Goal: Transaction & Acquisition: Book appointment/travel/reservation

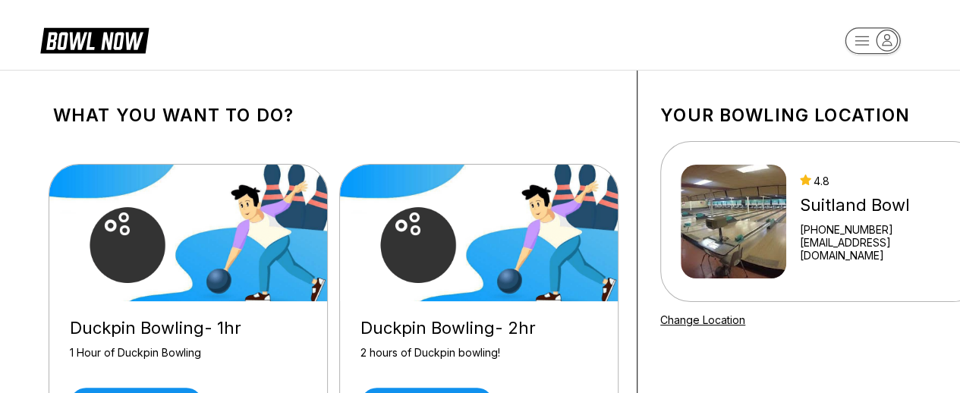
click at [499, 82] on div "What you want to do? Duckpin Bowling- 1hr 1 Hour of Duckpin Bowling Reserve now…" at bounding box center [333, 279] width 607 height 417
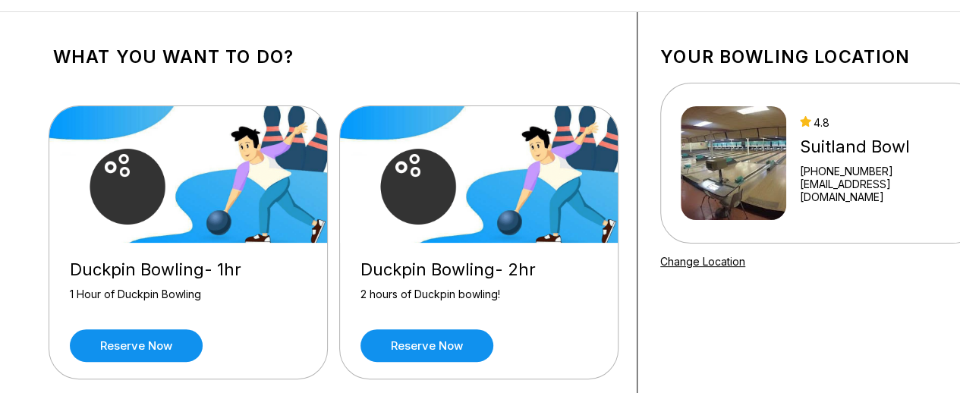
scroll to position [61, 0]
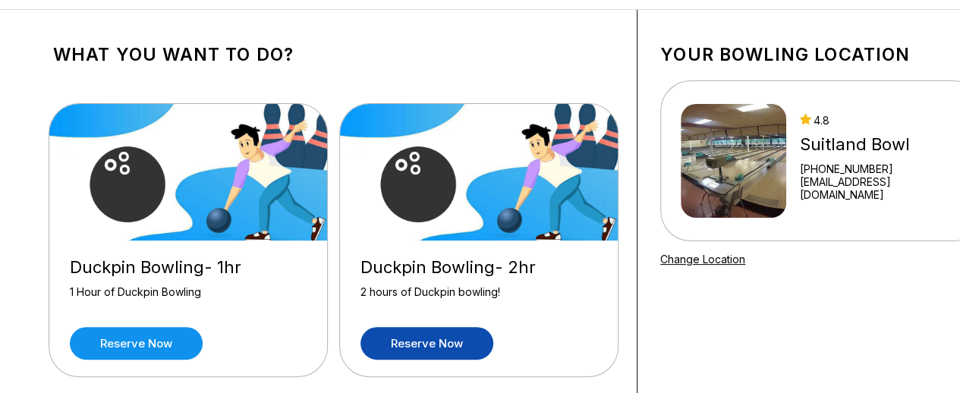
click at [456, 341] on link "Reserve now" at bounding box center [427, 343] width 133 height 33
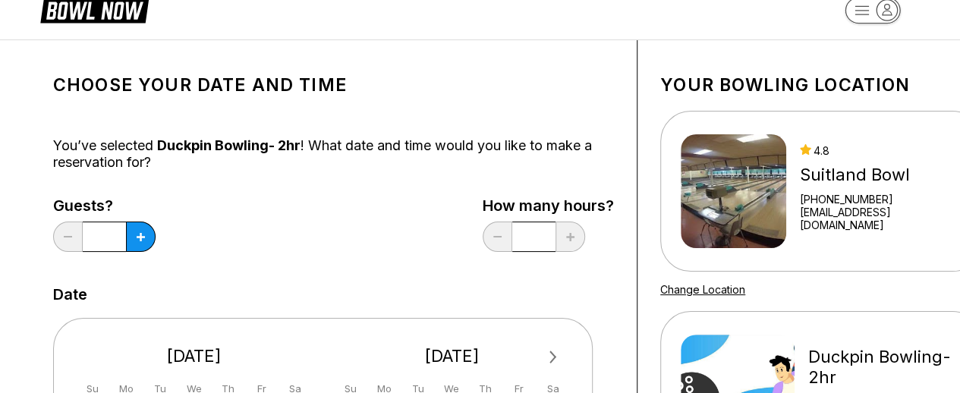
scroll to position [61, 0]
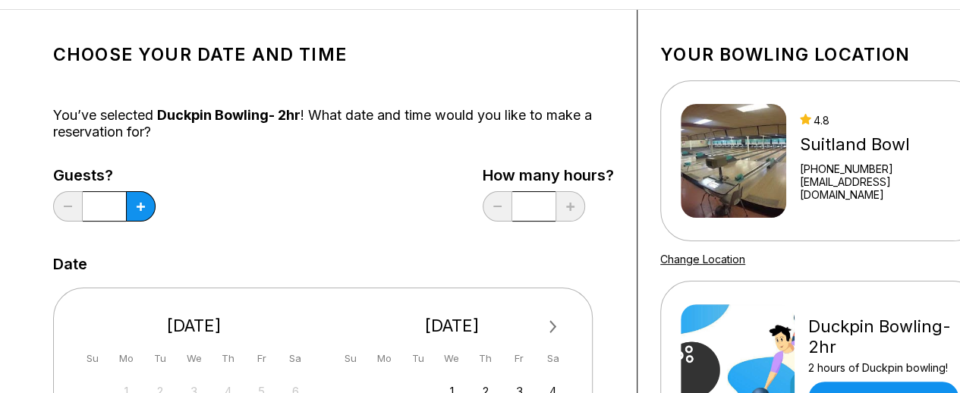
click at [383, 173] on div "Guests? * How many hours? *" at bounding box center [333, 198] width 561 height 62
click at [134, 210] on button at bounding box center [141, 206] width 30 height 30
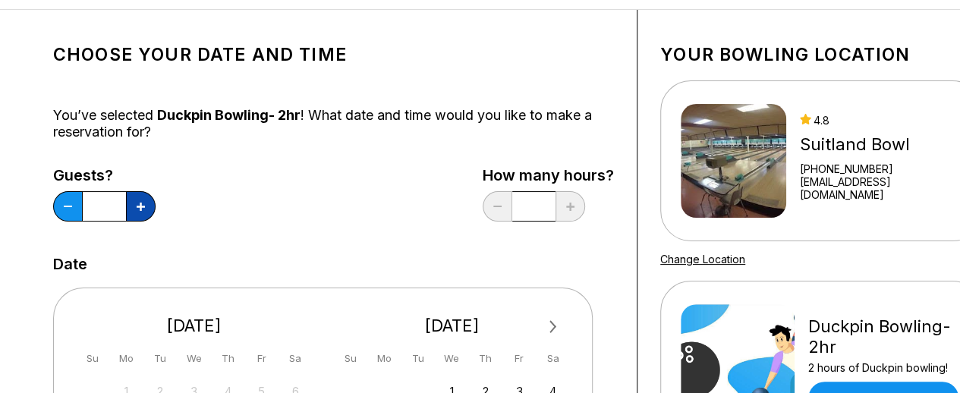
click at [134, 210] on button at bounding box center [141, 206] width 30 height 30
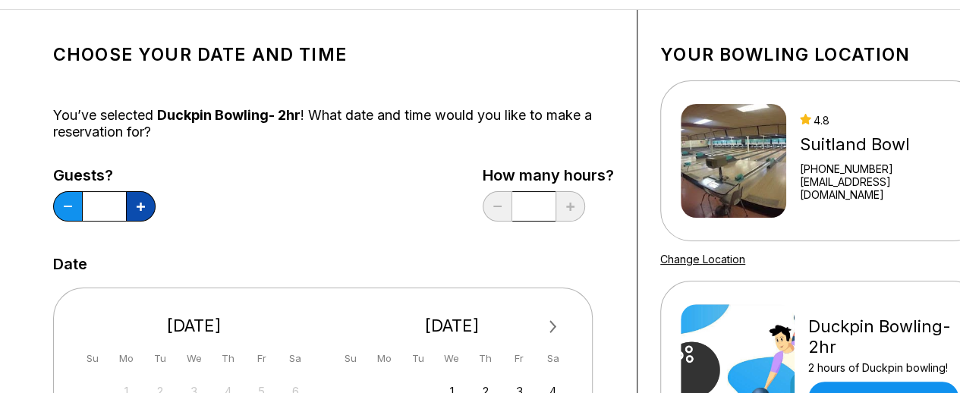
click at [134, 210] on button at bounding box center [141, 206] width 30 height 30
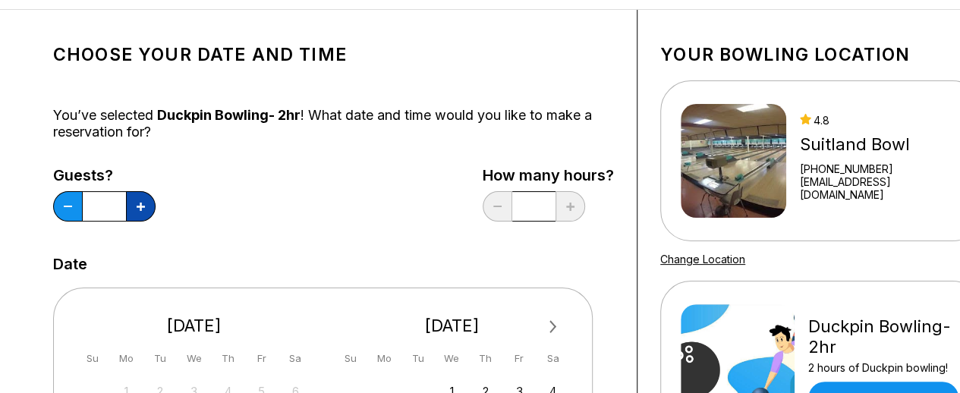
type input "**"
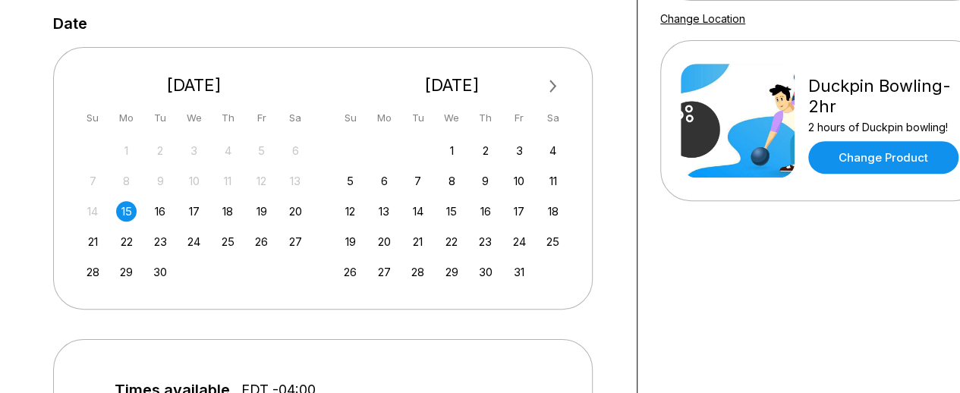
scroll to position [304, 0]
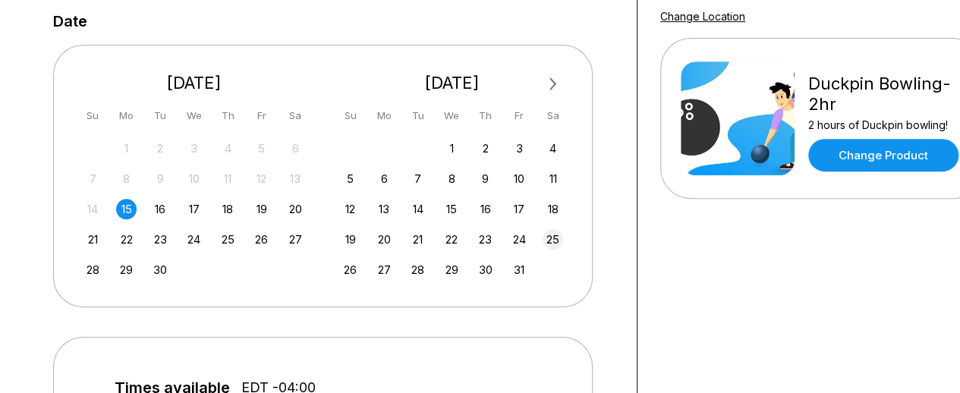
click at [544, 237] on div "25" at bounding box center [553, 239] width 20 height 20
click at [595, 212] on div "Next Month [DATE] Su Mo Tu We Th Fr Sa 31 1 2 3 4 5 6 7 8 9 10 11 12 13 14 15 1…" at bounding box center [333, 170] width 561 height 280
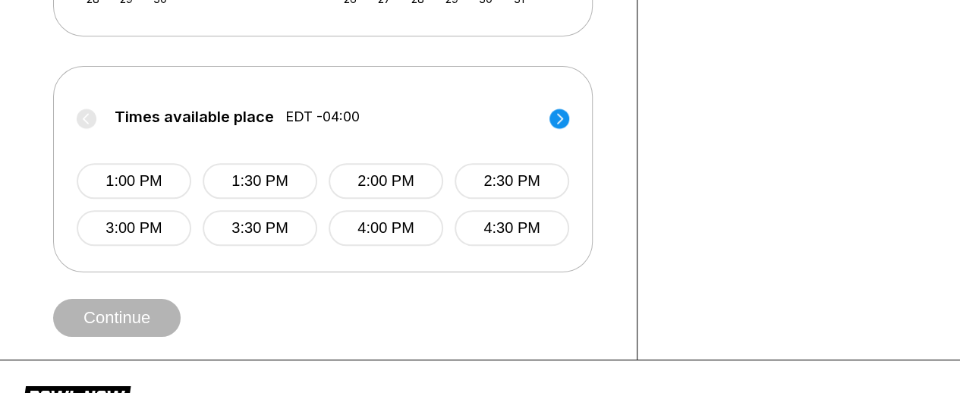
scroll to position [577, 0]
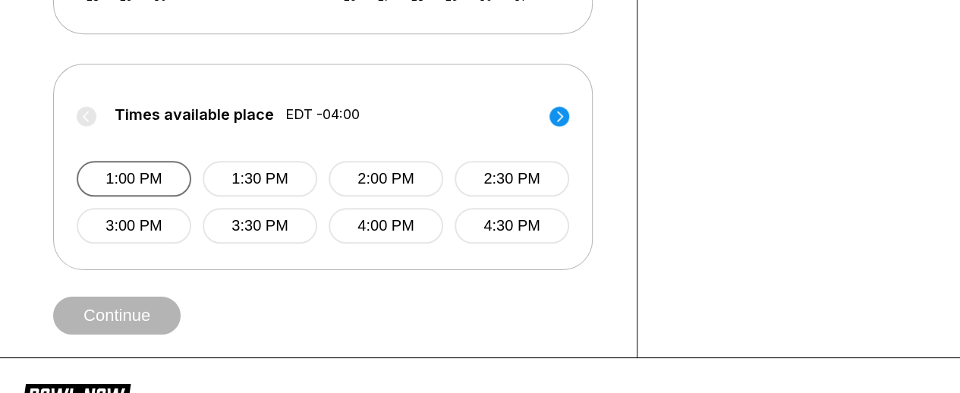
click at [167, 186] on button "1:00 PM" at bounding box center [134, 179] width 115 height 36
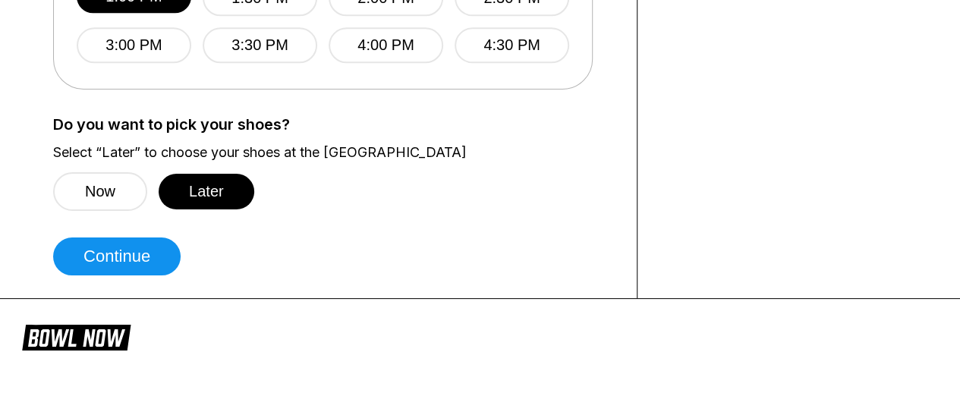
scroll to position [759, 0]
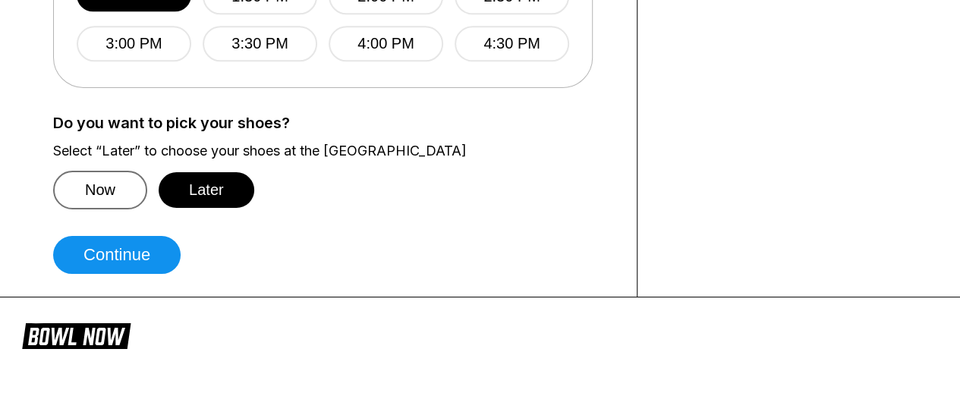
click at [110, 203] on button "Now" at bounding box center [100, 190] width 94 height 39
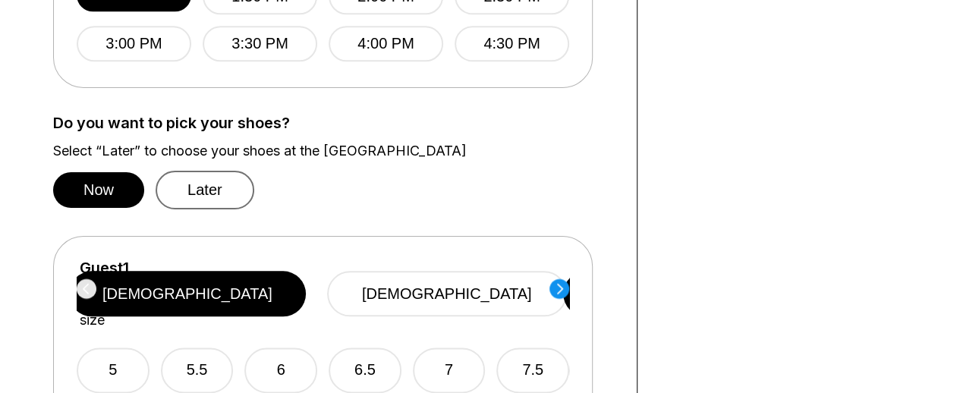
click at [190, 189] on button "Later" at bounding box center [205, 190] width 99 height 39
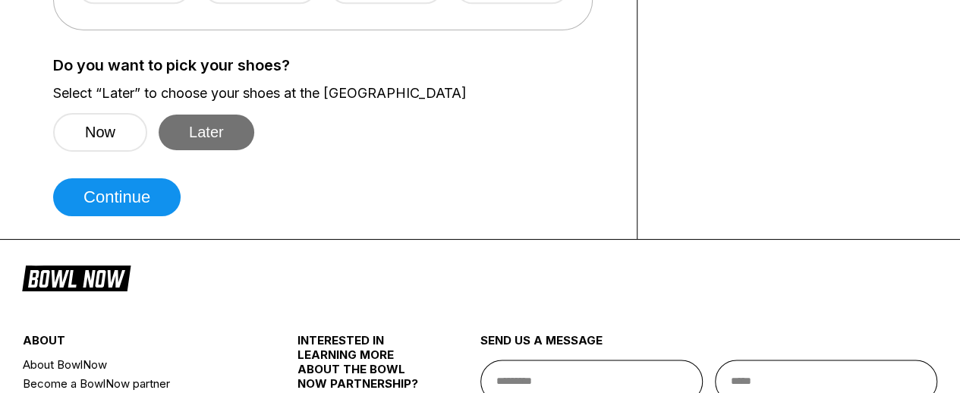
scroll to position [820, 0]
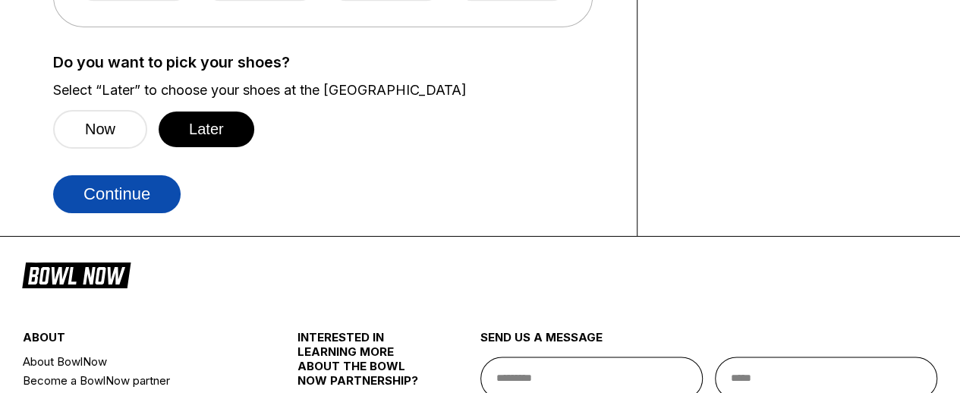
click at [161, 208] on button "Continue" at bounding box center [117, 194] width 128 height 38
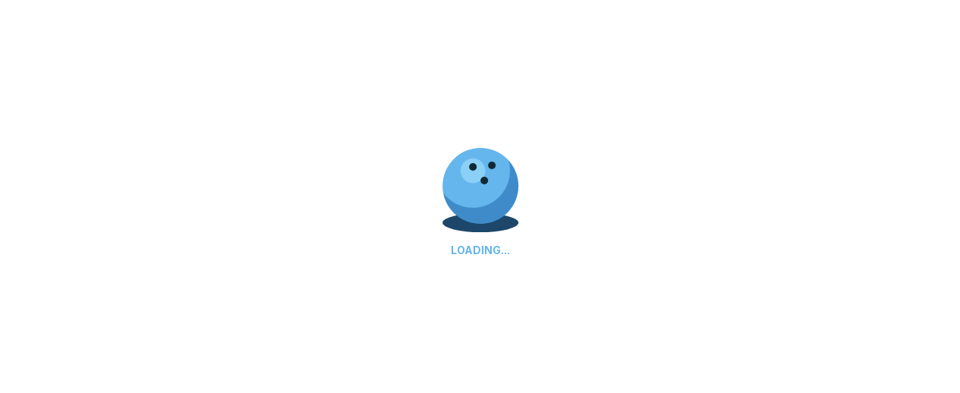
select select "**"
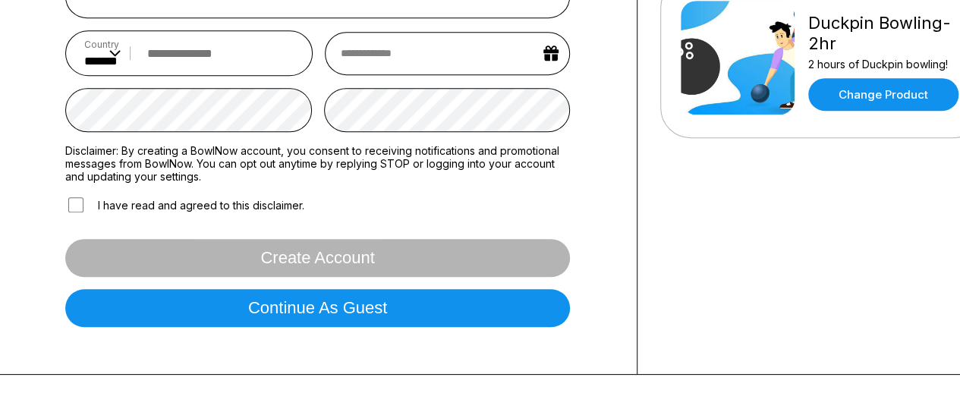
scroll to position [425, 0]
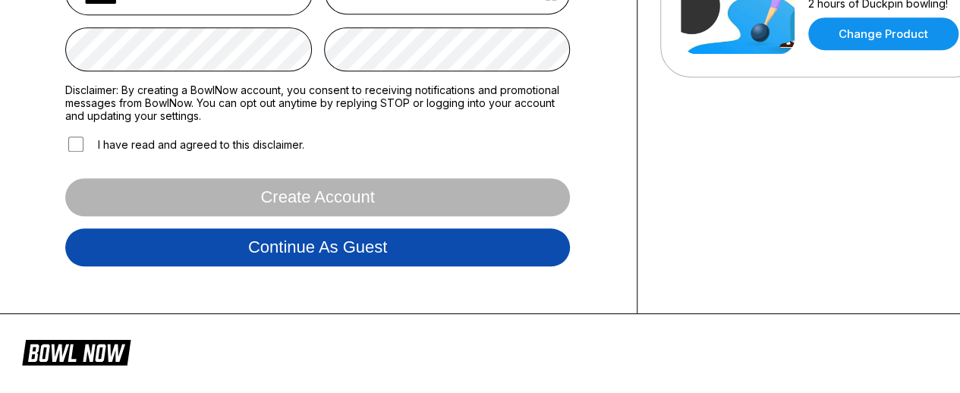
click at [421, 244] on button "Continue as guest" at bounding box center [317, 248] width 505 height 38
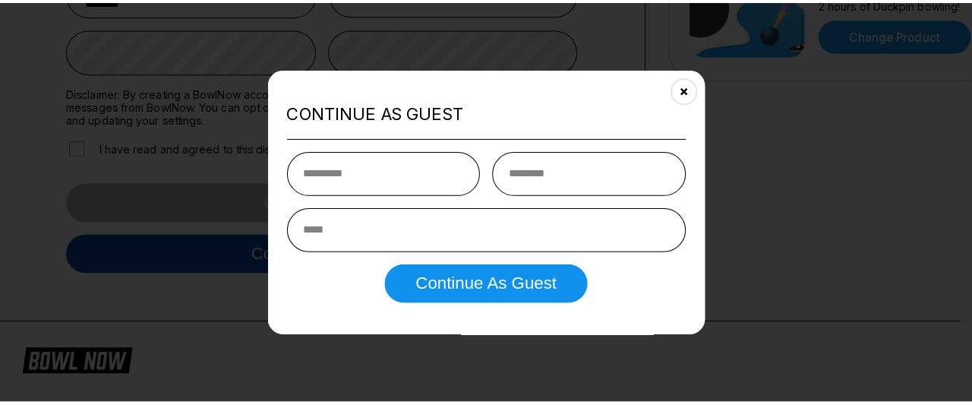
scroll to position [282, 0]
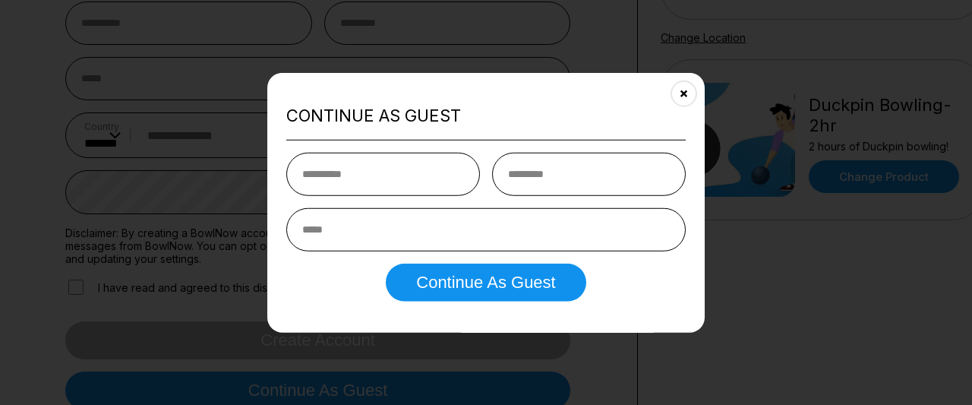
click at [436, 178] on input "text" at bounding box center [383, 174] width 194 height 43
type input "*********"
drag, startPoint x: 531, startPoint y: 168, endPoint x: 525, endPoint y: 161, distance: 9.1
click at [525, 161] on input "text" at bounding box center [589, 174] width 194 height 43
type input "*********"
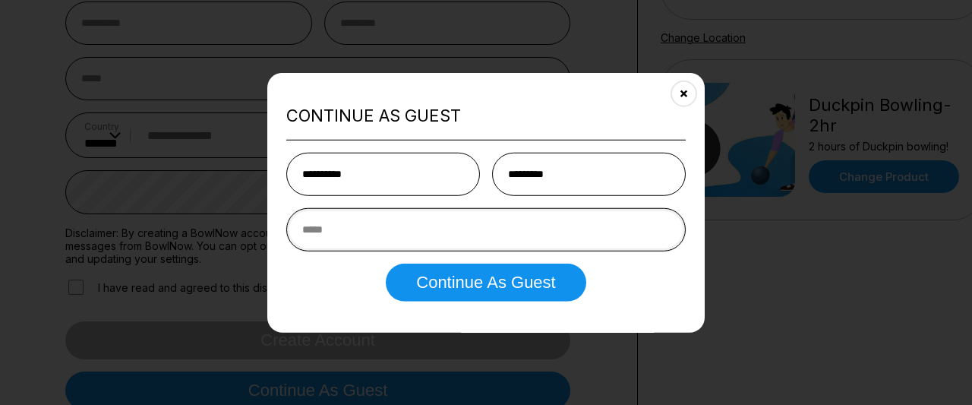
click at [474, 239] on input "email" at bounding box center [485, 229] width 399 height 43
drag, startPoint x: 336, startPoint y: 222, endPoint x: 178, endPoint y: 210, distance: 159.1
click at [178, 210] on body "Sign In Sign in with Facebook Sign in with Google Sign in with Email Sign in wi…" at bounding box center [480, 280] width 960 height 1124
type input "**********"
drag, startPoint x: 354, startPoint y: 175, endPoint x: 257, endPoint y: 168, distance: 97.5
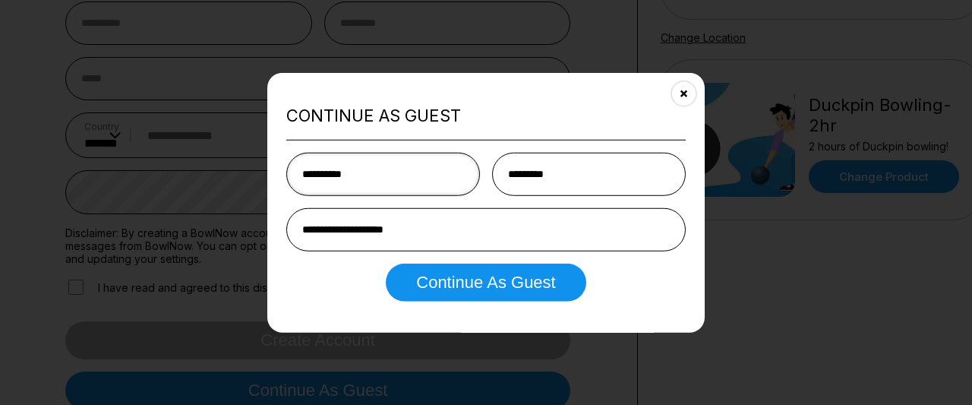
click at [257, 168] on body "Sign In Sign in with Facebook Sign in with Google Sign in with Email Sign in wi…" at bounding box center [480, 280] width 960 height 1124
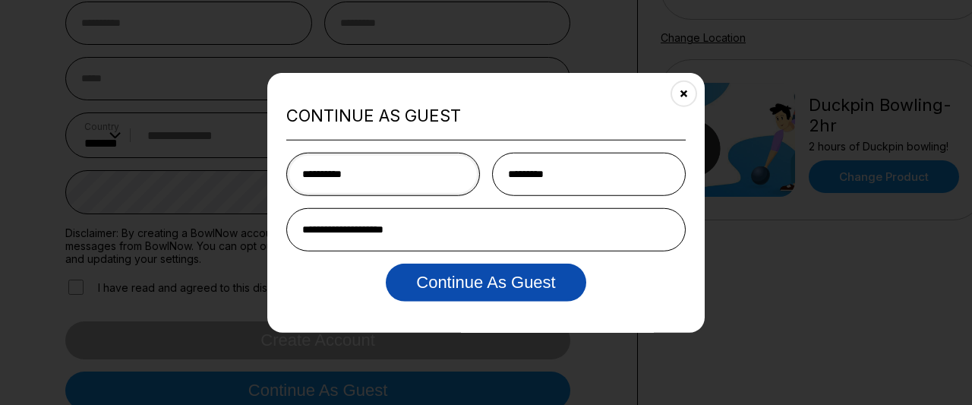
type input "**********"
click at [534, 286] on button "Continue as Guest" at bounding box center [486, 282] width 200 height 38
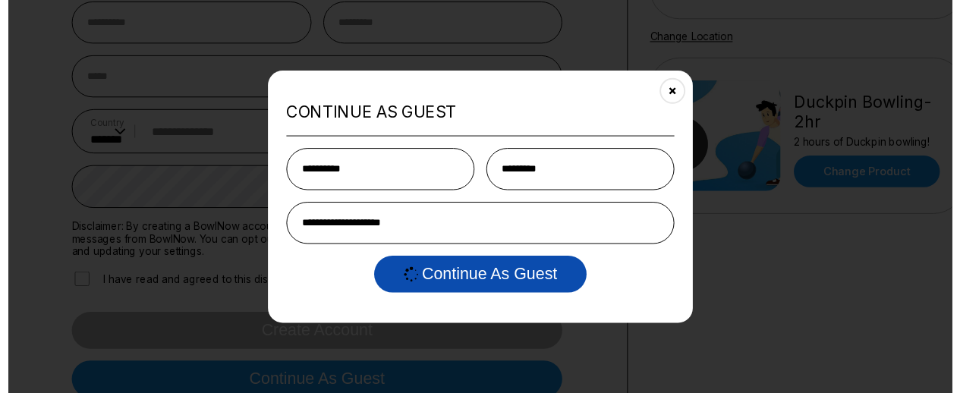
scroll to position [0, 0]
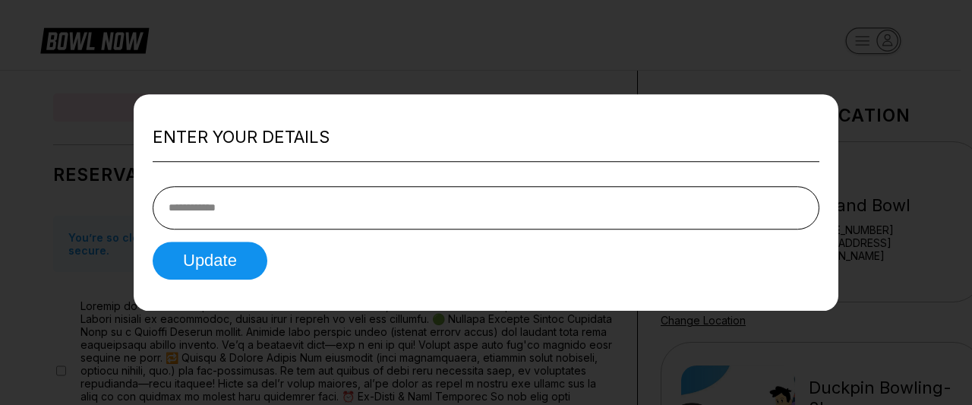
click at [422, 191] on input "tel" at bounding box center [486, 207] width 667 height 43
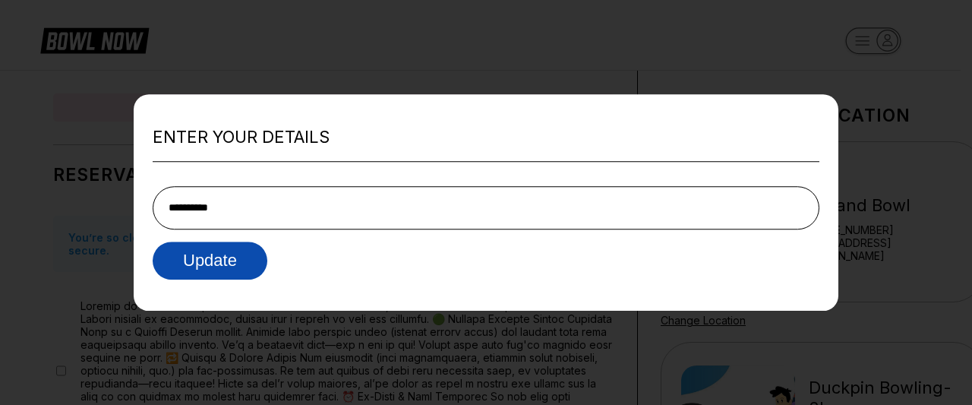
type input "**********"
click at [244, 259] on button "Update" at bounding box center [210, 260] width 115 height 38
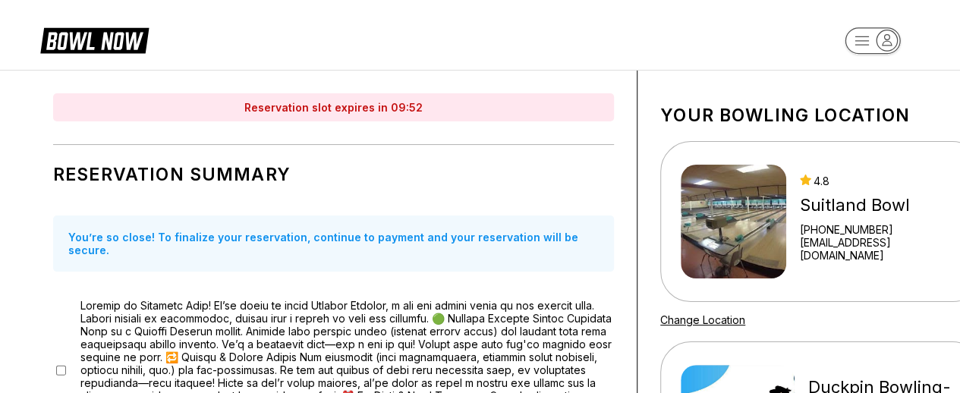
click at [501, 177] on h1 "Reservation Summary" at bounding box center [333, 174] width 561 height 21
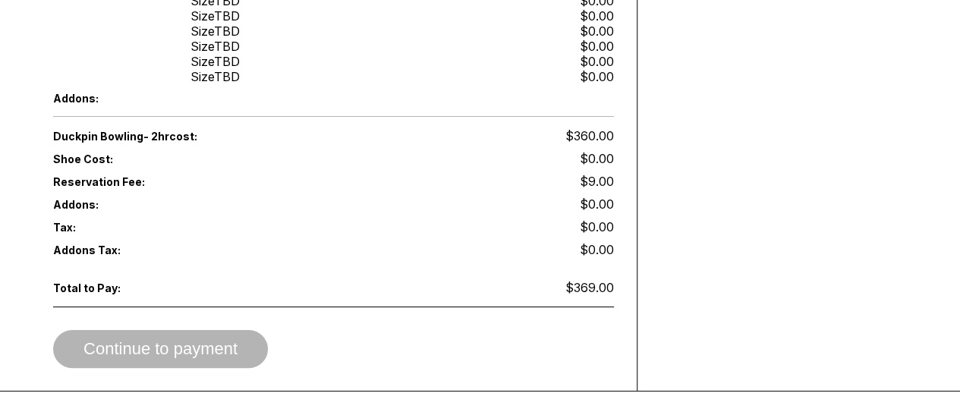
scroll to position [972, 0]
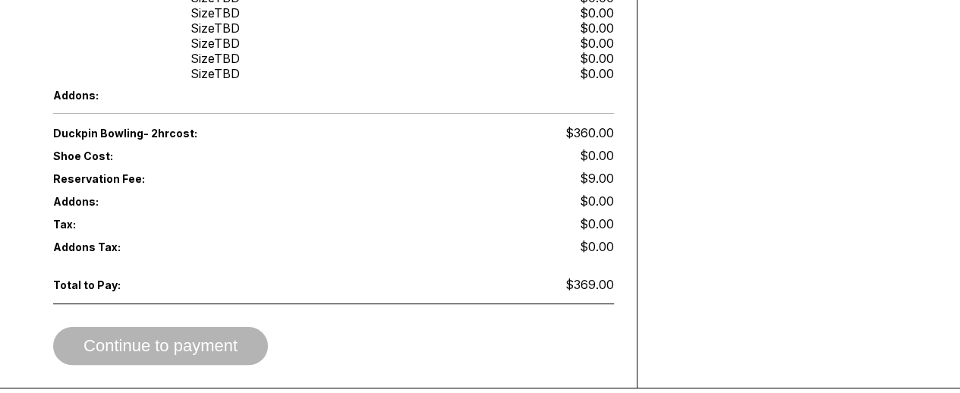
click at [604, 145] on div "Shoe Cost: $0.00" at bounding box center [333, 155] width 561 height 23
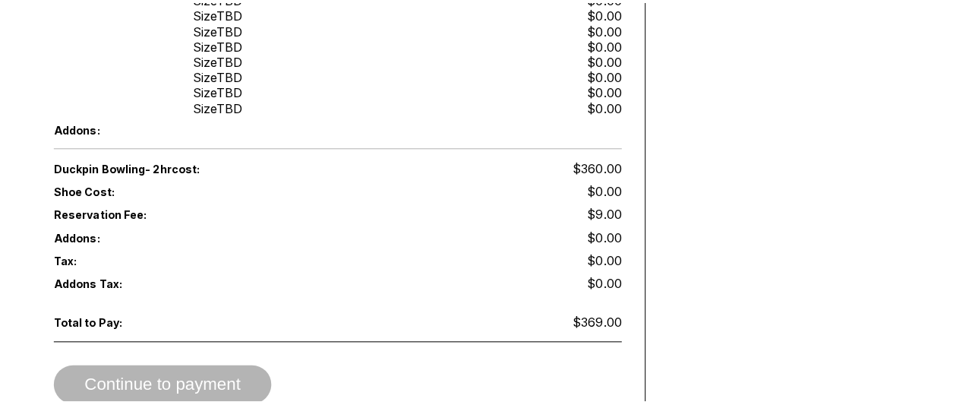
scroll to position [0, 0]
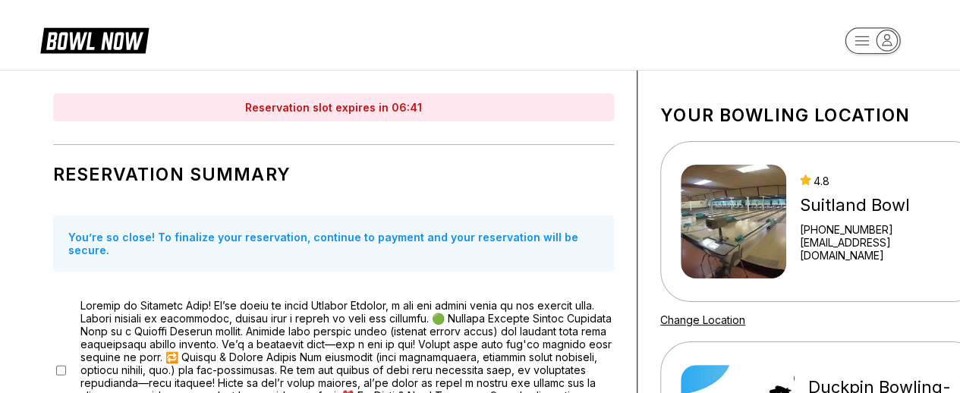
click at [848, 30] on icon "button" at bounding box center [873, 42] width 84 height 30
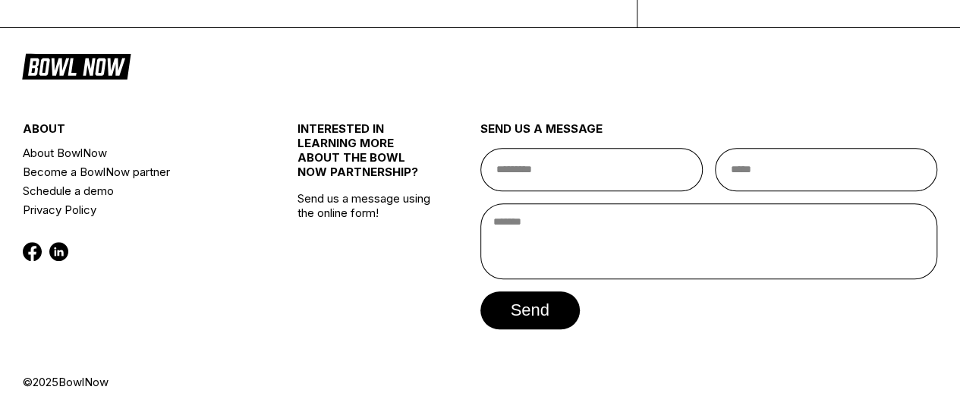
scroll to position [476, 0]
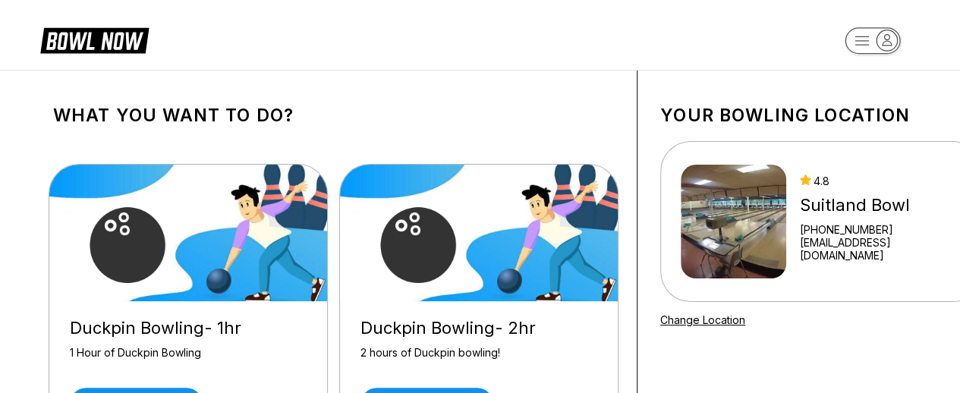
click at [435, 101] on div "What you want to do? Duckpin Bowling- 1hr 1 Hour of Duckpin Bowling Reserve now…" at bounding box center [333, 279] width 607 height 417
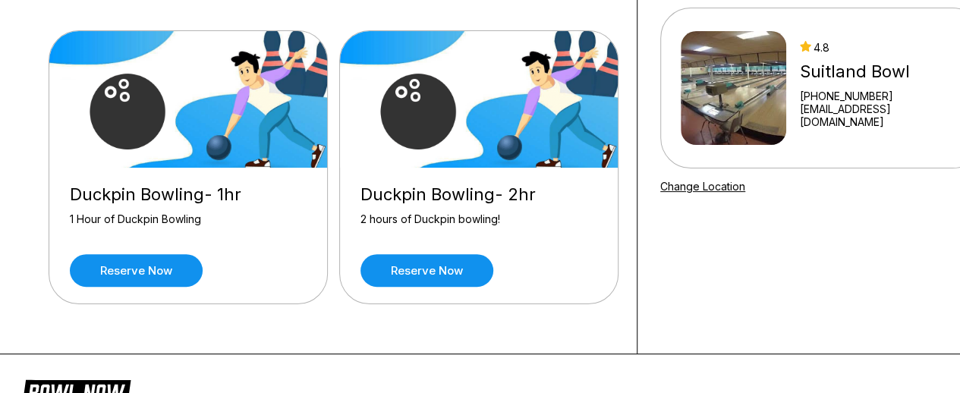
scroll to position [121, 0]
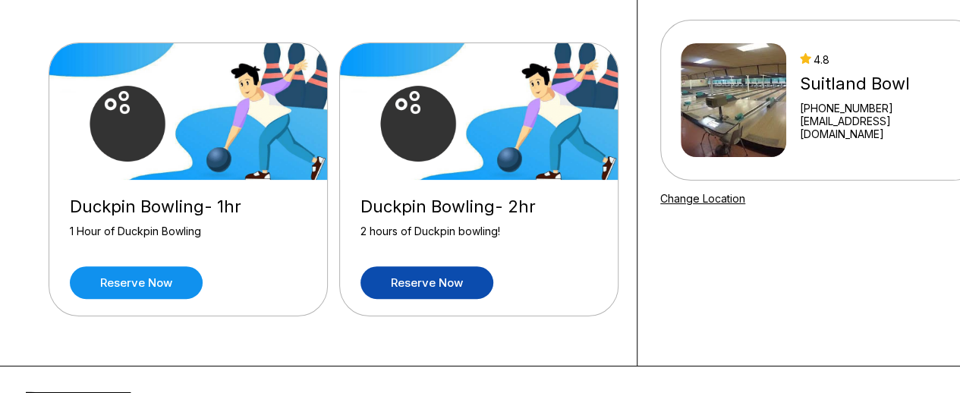
click at [436, 288] on link "Reserve now" at bounding box center [427, 282] width 133 height 33
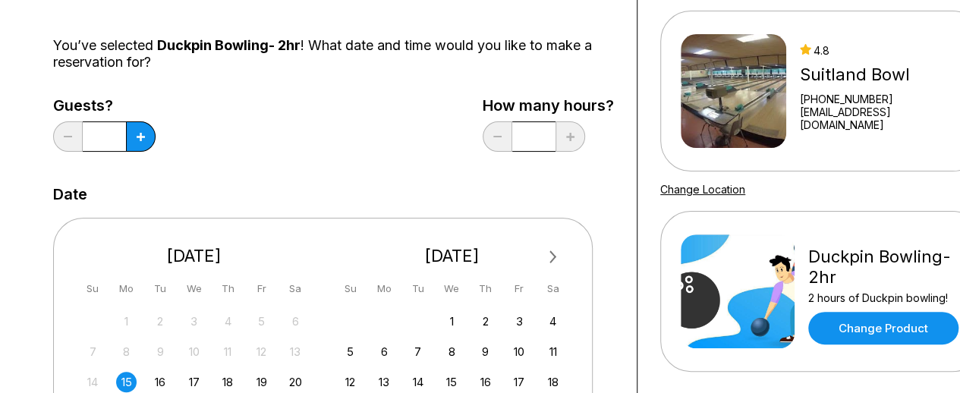
scroll to position [152, 0]
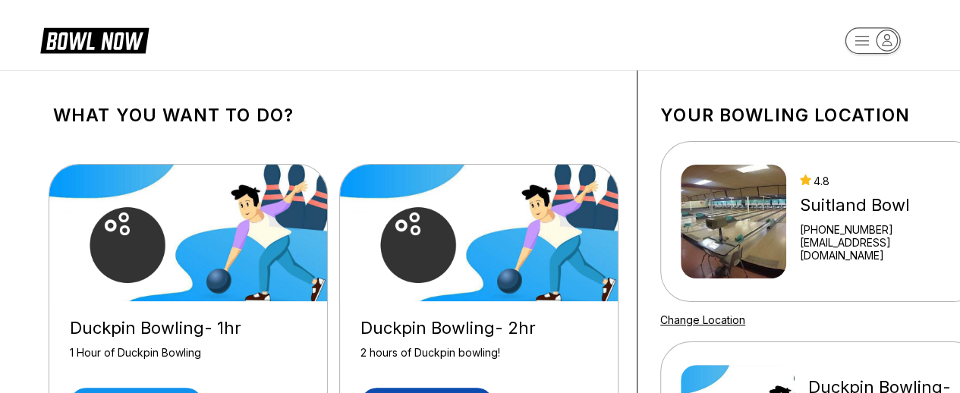
click at [332, 109] on h1 "What you want to do?" at bounding box center [333, 115] width 561 height 21
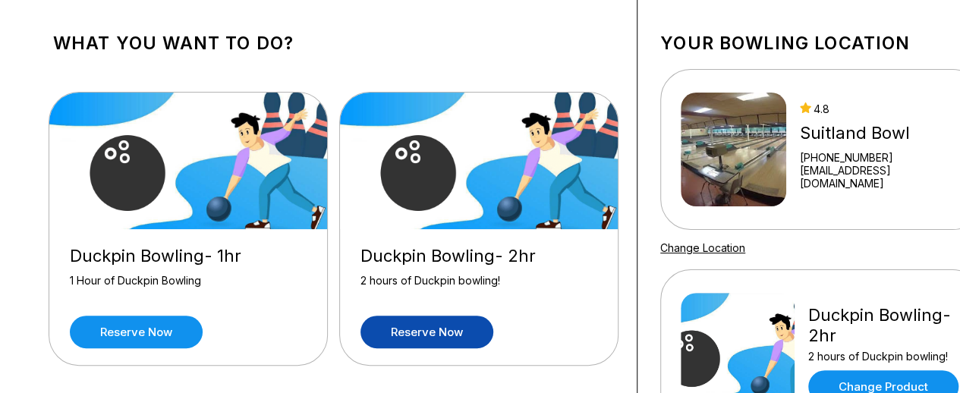
scroll to position [91, 0]
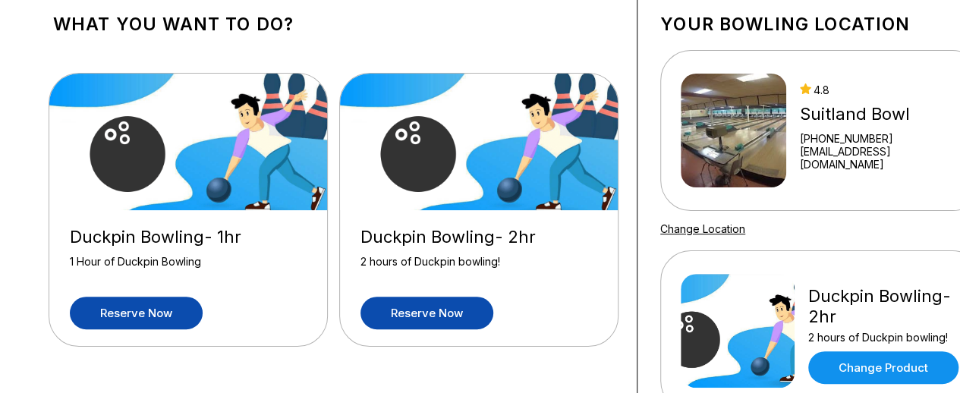
click at [116, 315] on link "Reserve now" at bounding box center [136, 313] width 133 height 33
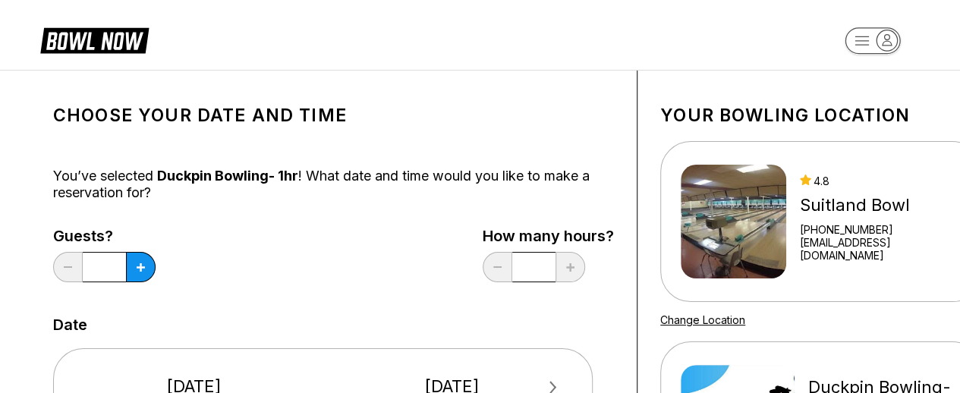
click at [315, 181] on div "You’ve selected Duckpin Bowling- 1hr ! What date and time would you like to mak…" at bounding box center [333, 184] width 561 height 33
click at [137, 259] on button at bounding box center [141, 267] width 30 height 30
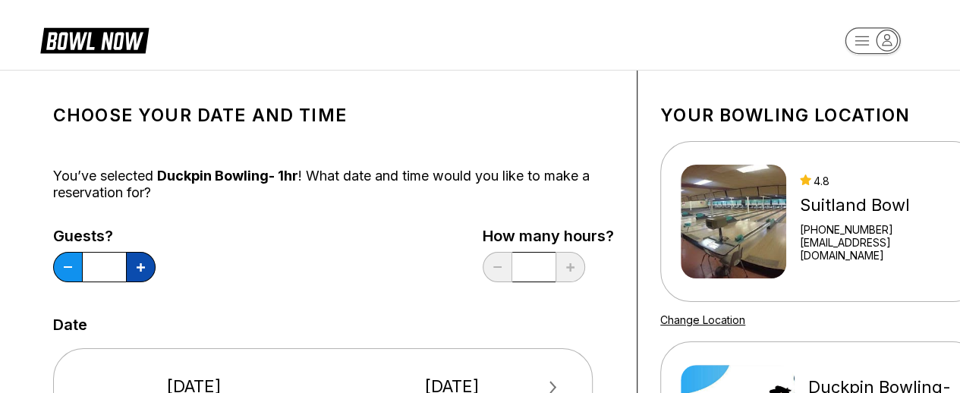
click at [137, 259] on button at bounding box center [141, 267] width 30 height 30
drag, startPoint x: 137, startPoint y: 259, endPoint x: 129, endPoint y: 252, distance: 10.2
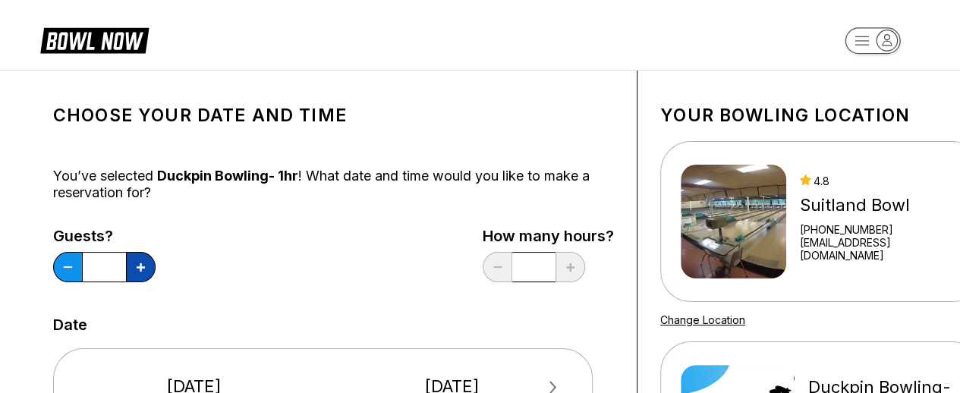
click at [129, 252] on button at bounding box center [141, 267] width 30 height 30
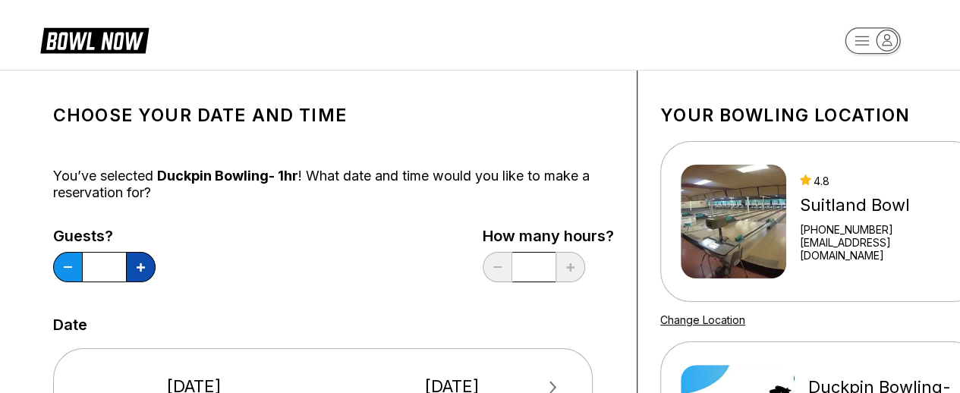
click at [129, 252] on button at bounding box center [141, 267] width 30 height 30
type input "**"
click at [354, 241] on div "Guests? ** How many hours? *" at bounding box center [333, 259] width 561 height 62
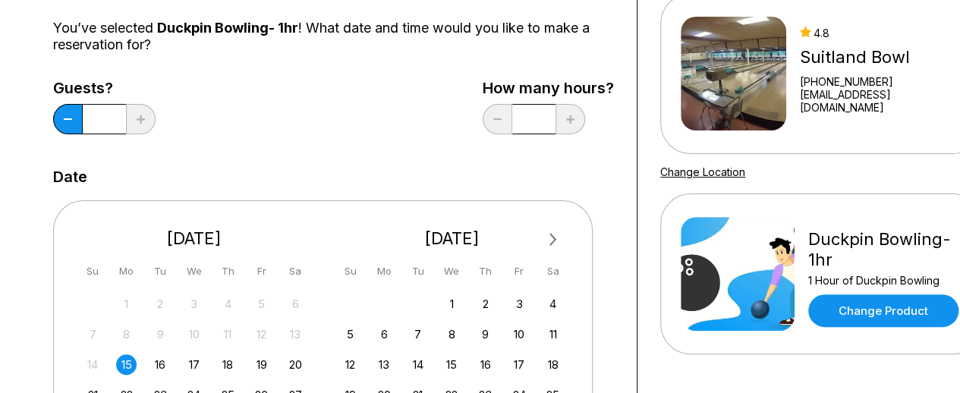
scroll to position [334, 0]
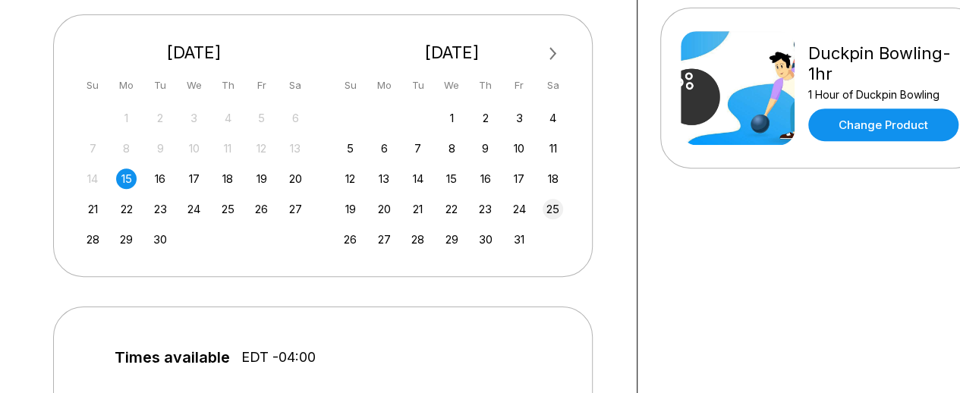
click at [544, 206] on div "25" at bounding box center [553, 209] width 20 height 20
click at [613, 162] on div "Next Month [DATE] Su Mo Tu We Th Fr Sa 31 1 2 3 4 5 6 7 8 9 10 11 12 13 14 15 1…" at bounding box center [333, 139] width 561 height 280
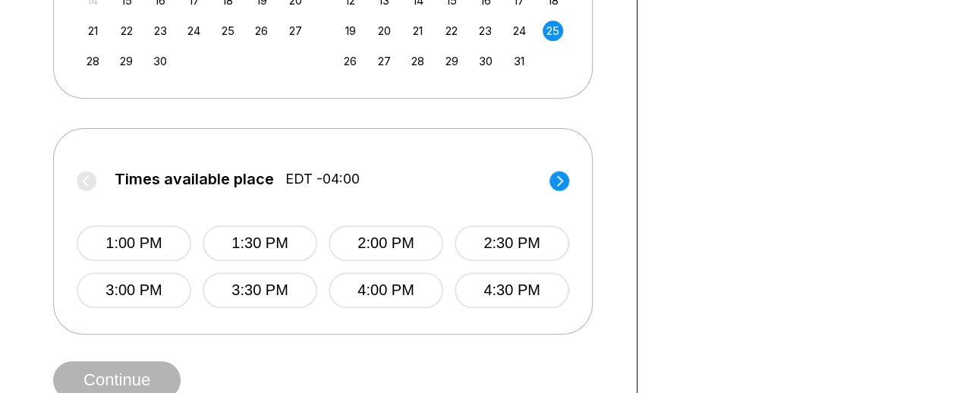
scroll to position [547, 0]
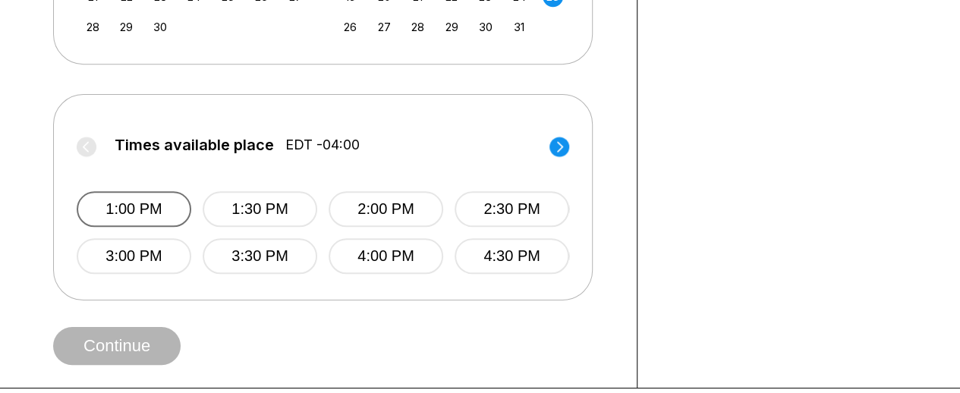
click at [150, 194] on button "1:00 PM" at bounding box center [134, 209] width 115 height 36
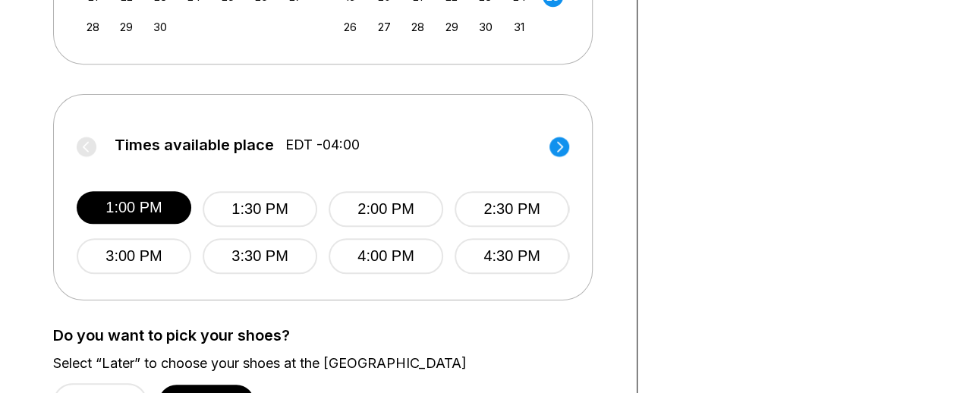
click at [569, 345] on div "Do you want to pick your shoes? Select “Later” to choose your shoes at the [GEO…" at bounding box center [333, 374] width 561 height 95
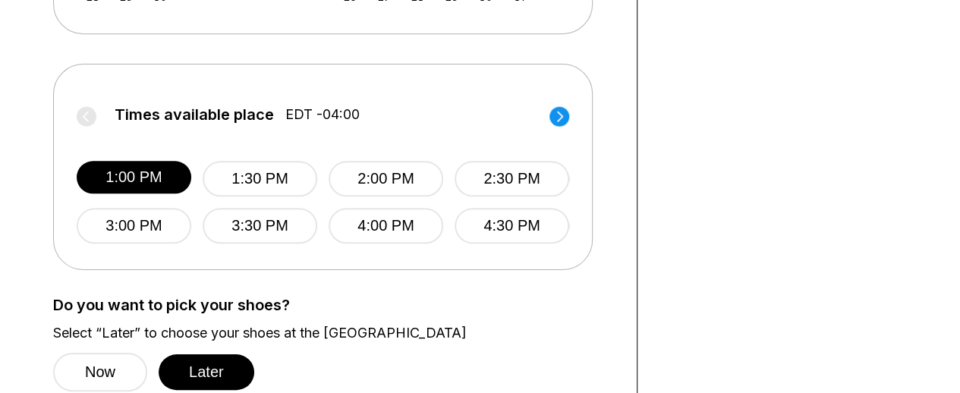
scroll to position [668, 0]
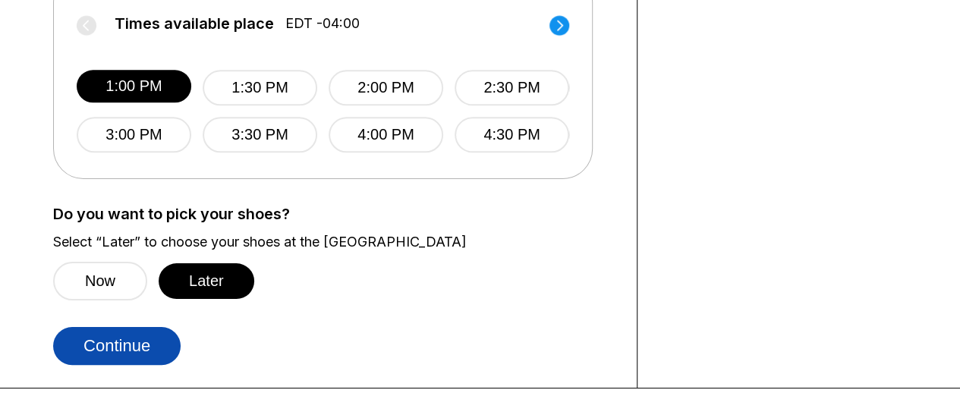
click at [156, 342] on button "Continue" at bounding box center [117, 346] width 128 height 38
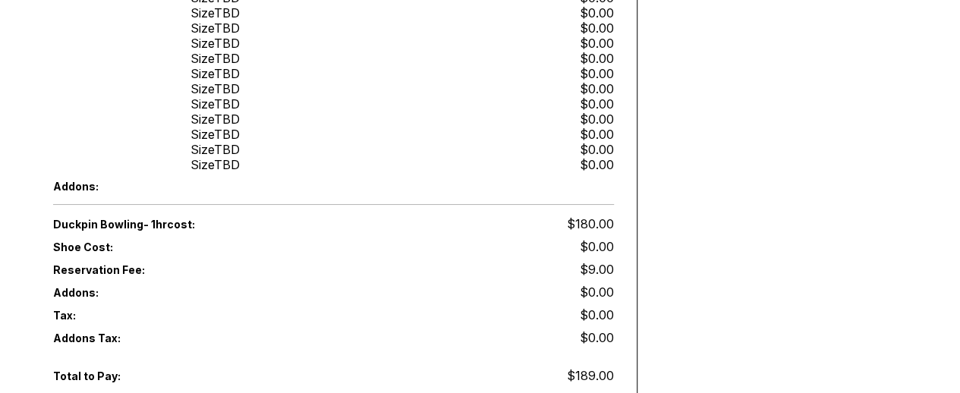
scroll to position [911, 0]
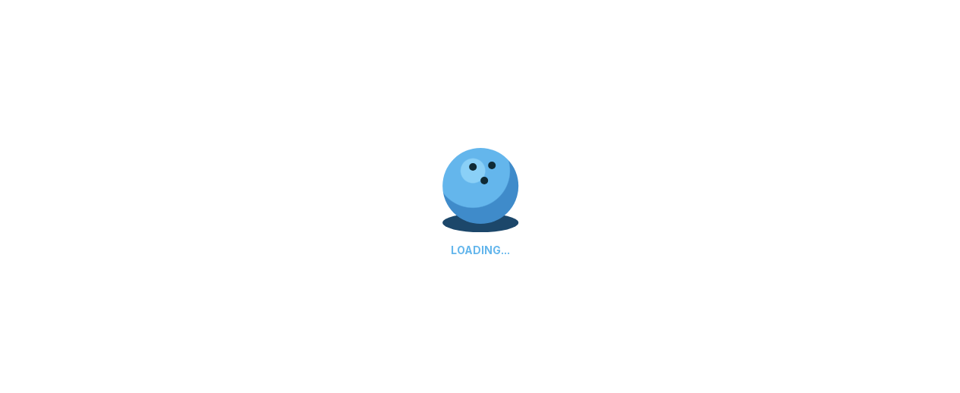
scroll to position [668, 0]
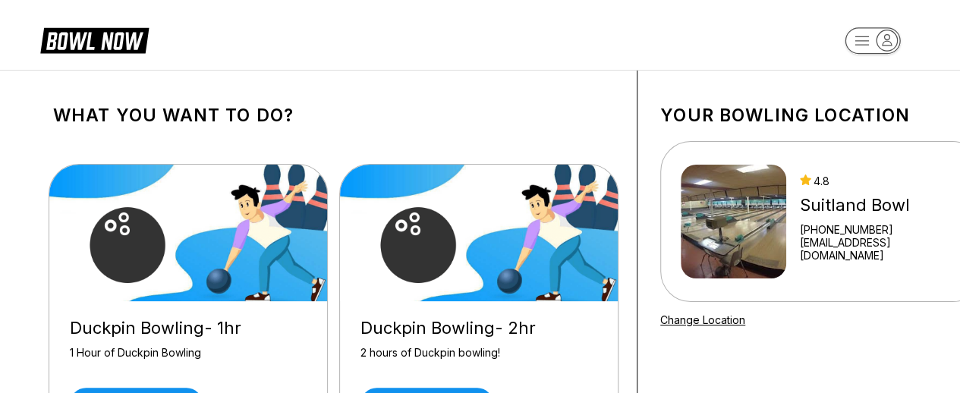
click at [492, 145] on div "Duckpin Bowling- 1hr 1 Hour of Duckpin Bowling Reserve now Duckpin Bowling- 2hr…" at bounding box center [333, 302] width 561 height 323
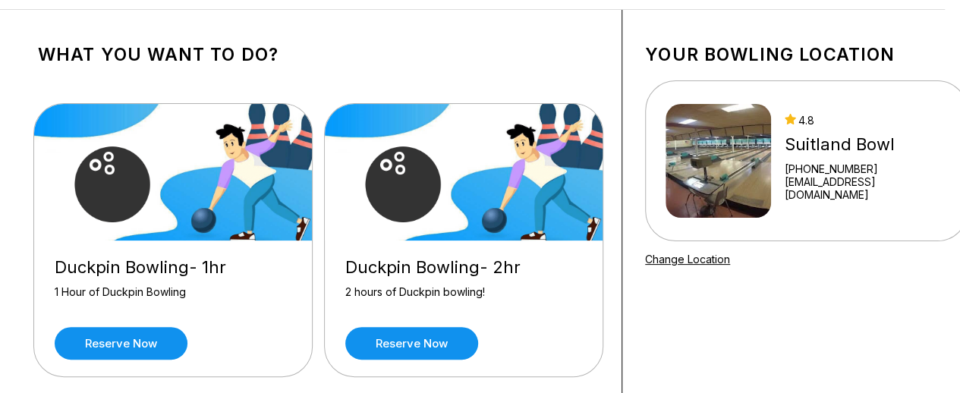
scroll to position [61, 0]
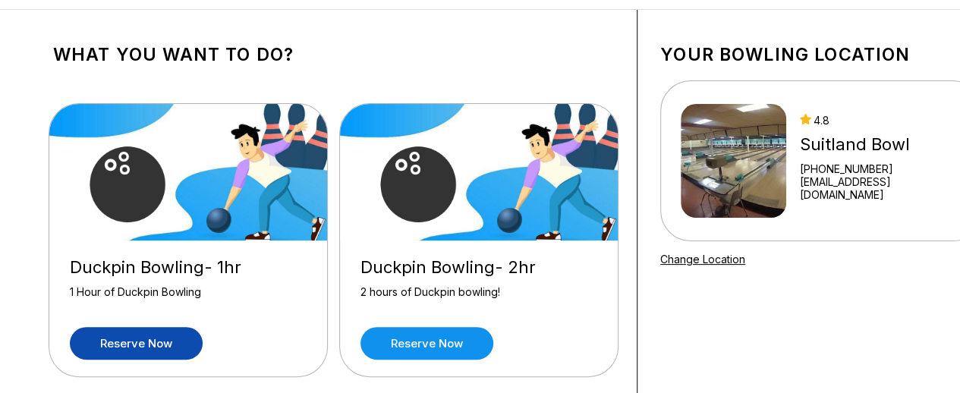
click at [144, 351] on link "Reserve now" at bounding box center [136, 343] width 133 height 33
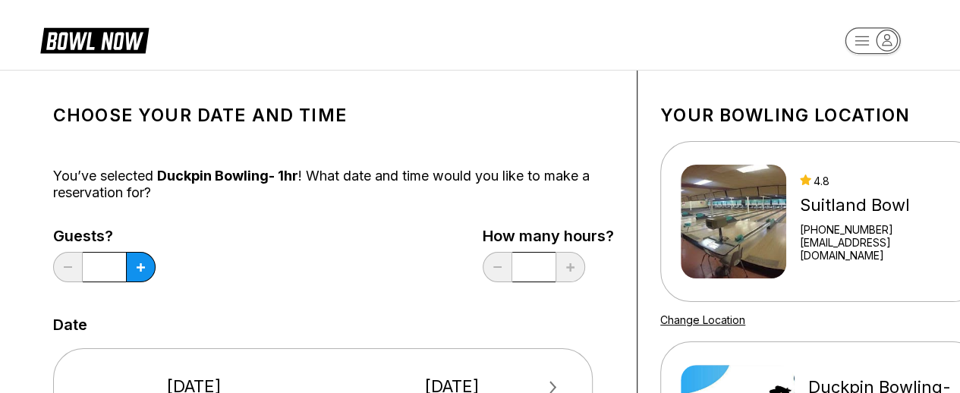
scroll to position [126, 0]
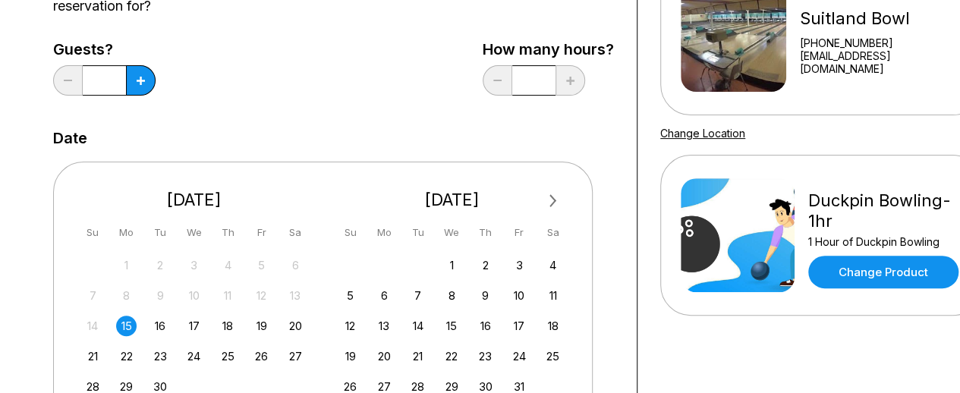
scroll to position [217, 0]
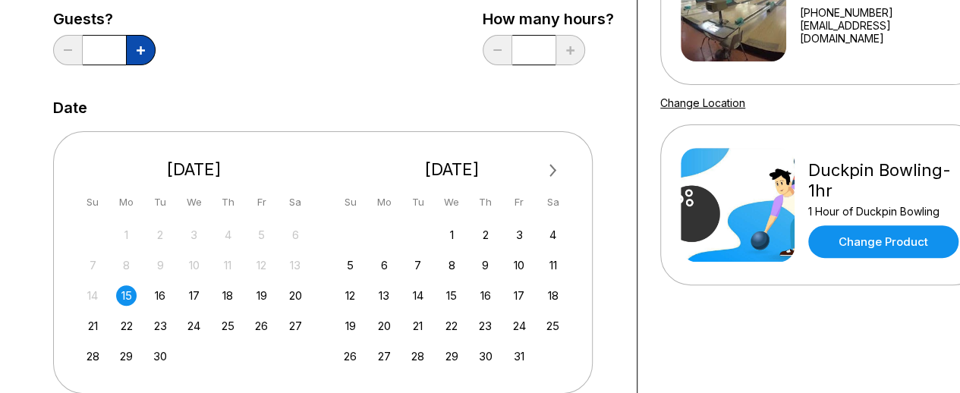
click at [134, 52] on button at bounding box center [141, 50] width 30 height 30
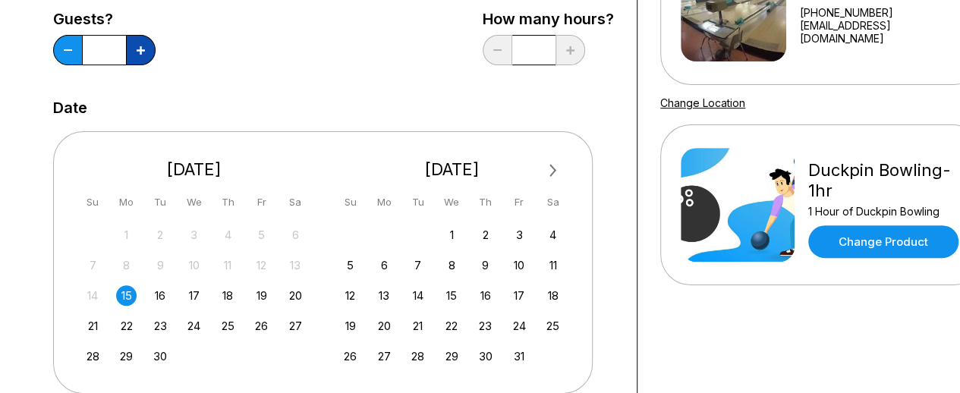
click at [134, 52] on button at bounding box center [141, 50] width 30 height 30
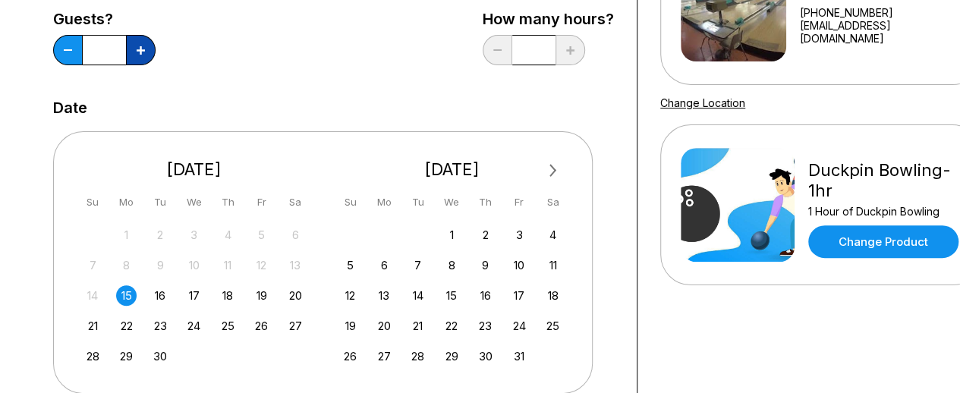
click at [134, 52] on button at bounding box center [141, 50] width 30 height 30
type input "**"
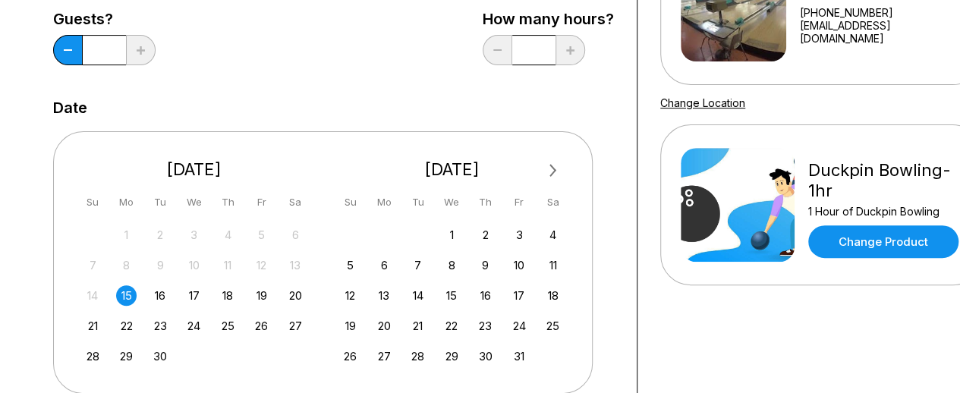
click at [547, 166] on button "Next Month" at bounding box center [553, 171] width 24 height 24
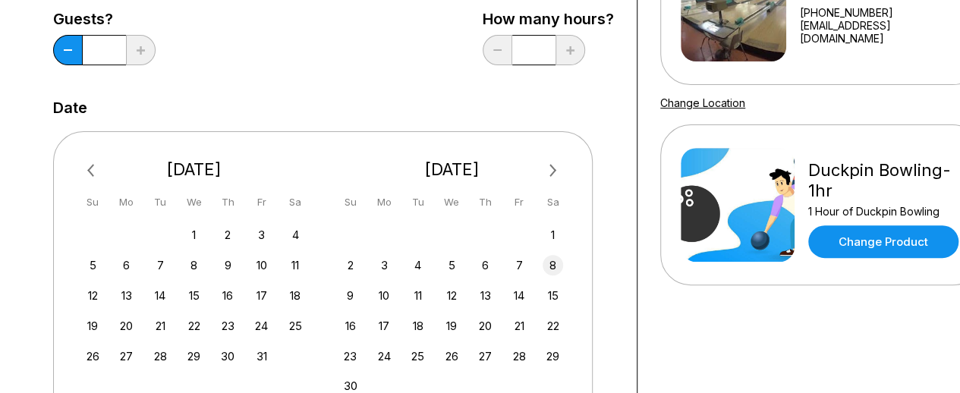
click at [556, 266] on div "8" at bounding box center [553, 265] width 20 height 20
click at [601, 225] on div "October 2025 Previous Month Next Month October 2025 Su Mo Tu We Th Fr Sa 28 29 …" at bounding box center [333, 271] width 561 height 311
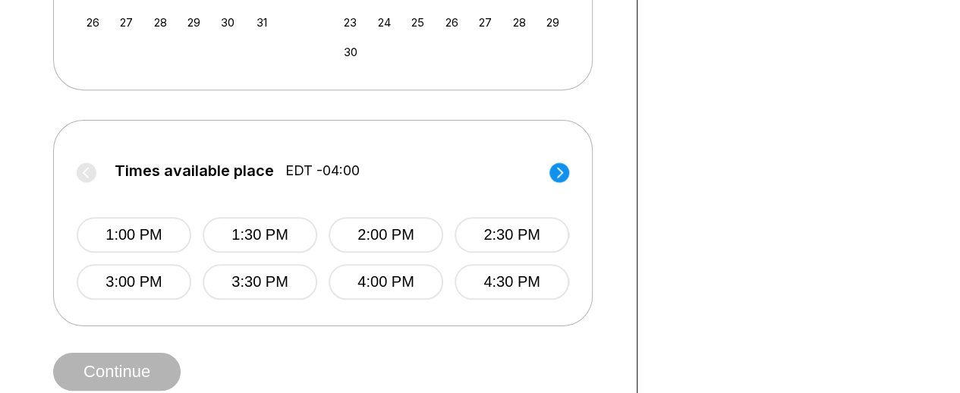
scroll to position [551, 0]
click at [144, 224] on button "1:00 PM" at bounding box center [134, 235] width 115 height 36
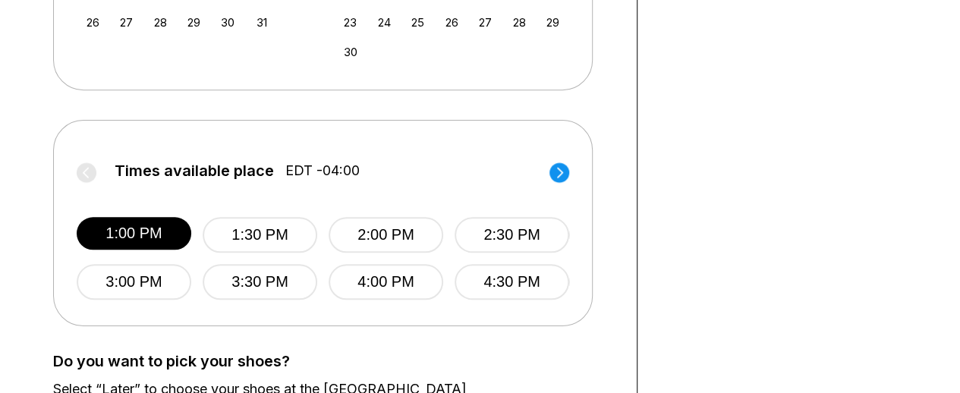
click at [503, 337] on div "Choose your Date and time You’ve selected Duckpin Bowling- 1hr ! What date and …" at bounding box center [333, 27] width 561 height 970
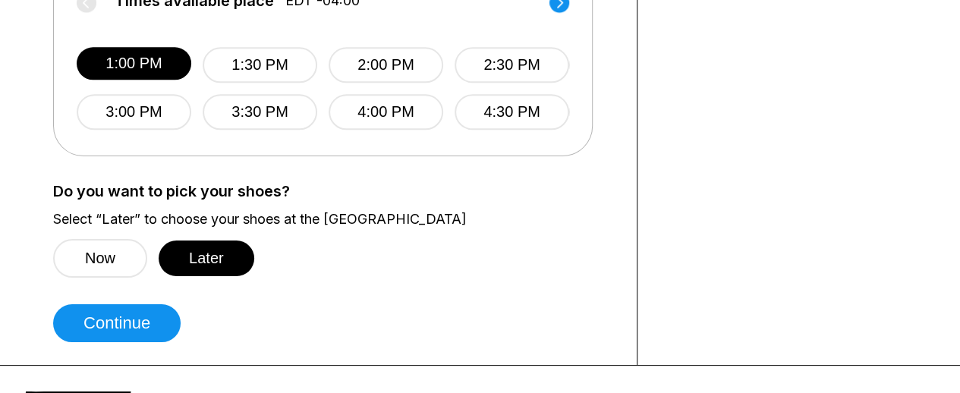
scroll to position [733, 0]
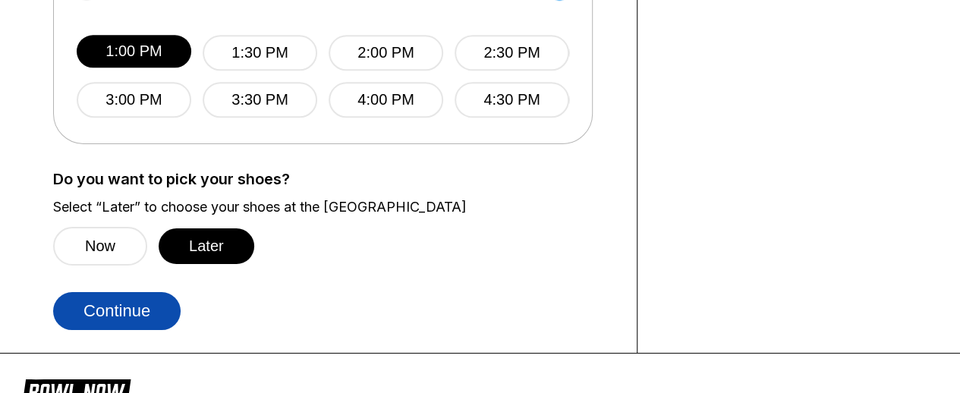
click at [147, 307] on button "Continue" at bounding box center [117, 311] width 128 height 38
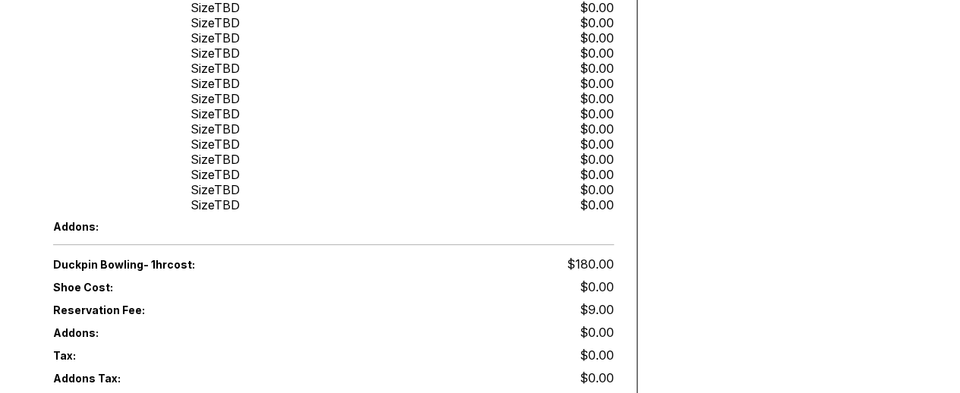
scroll to position [881, 0]
